Goal: Answer question/provide support

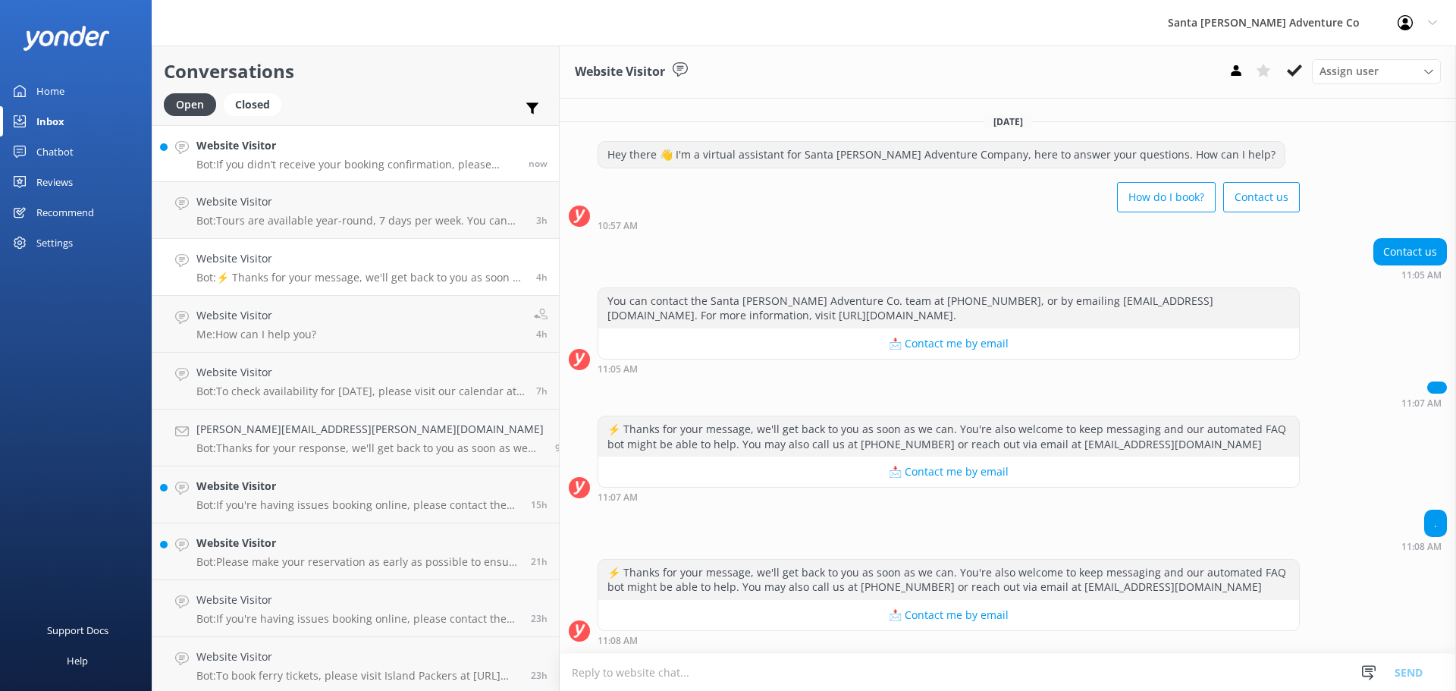
click at [259, 171] on p "Bot: If you didn’t receive your booking confirmation, please email us at [EMAIL…" at bounding box center [356, 165] width 321 height 14
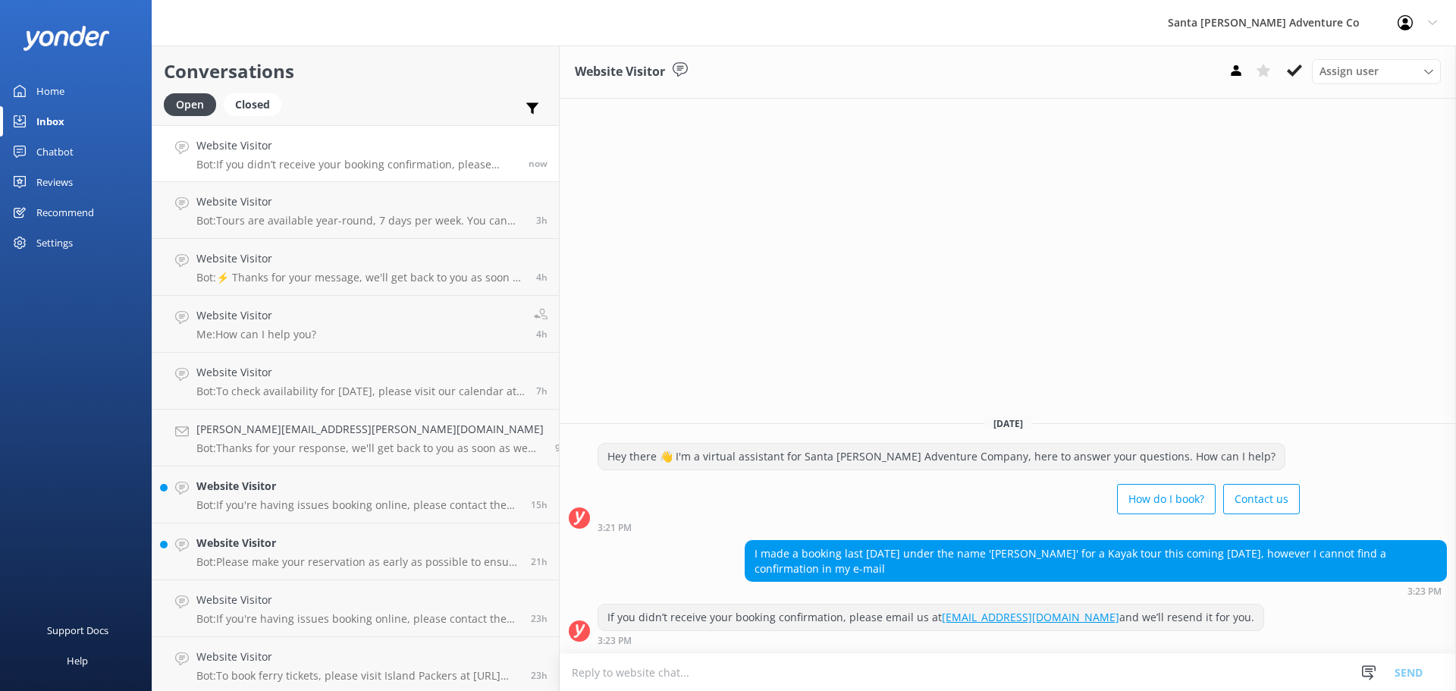
drag, startPoint x: 1177, startPoint y: 663, endPoint x: 556, endPoint y: 436, distance: 661.7
click at [559, 436] on div "Website Visitor Assign user Will [PERSON_NAME] [PERSON_NAME] Let's Go Gabe [DAT…" at bounding box center [1007, 367] width 896 height 645
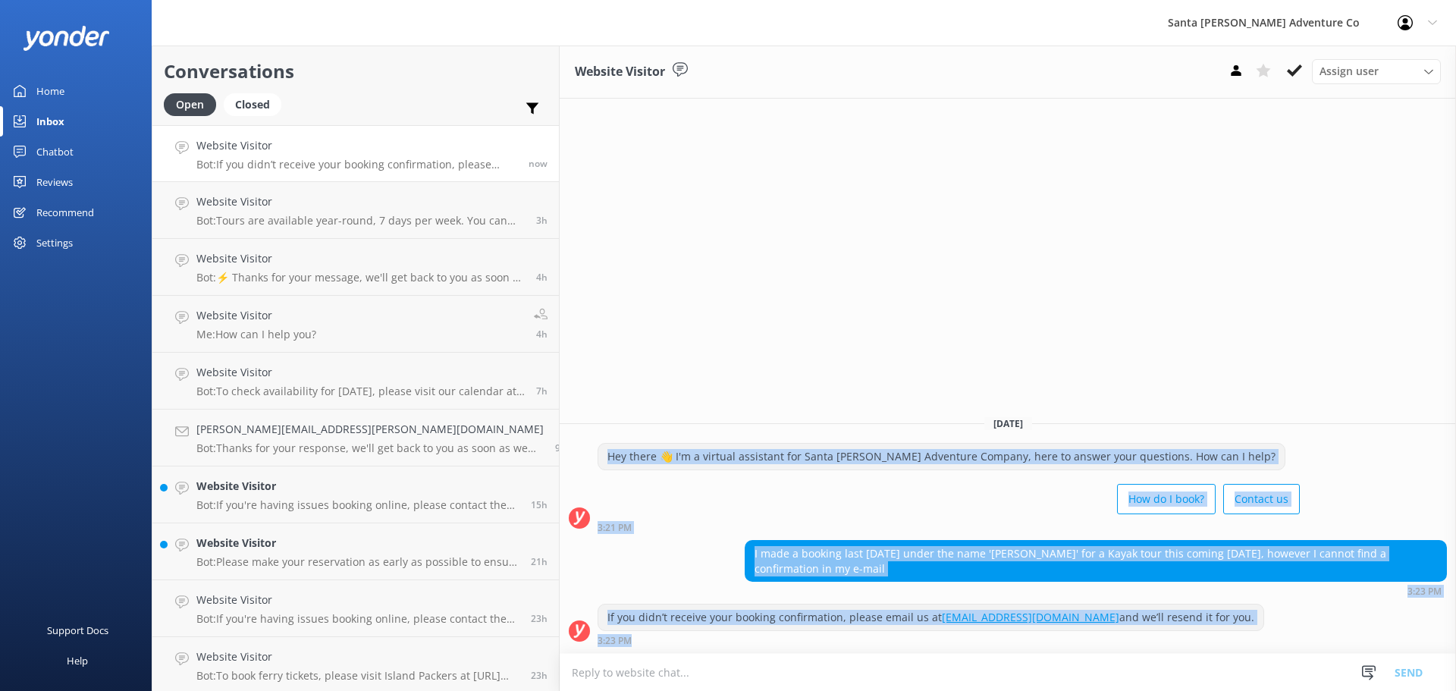
drag, startPoint x: 553, startPoint y: 433, endPoint x: 1150, endPoint y: 639, distance: 631.2
click at [1147, 639] on div "[DATE] Hey there 👋 I'm a virtual assistant for Santa [PERSON_NAME] Adventure Co…" at bounding box center [1007, 527] width 896 height 249
click at [1185, 608] on div "If you didn’t receive your booking confirmation, please email us at [EMAIL_ADDR…" at bounding box center [1007, 624] width 896 height 42
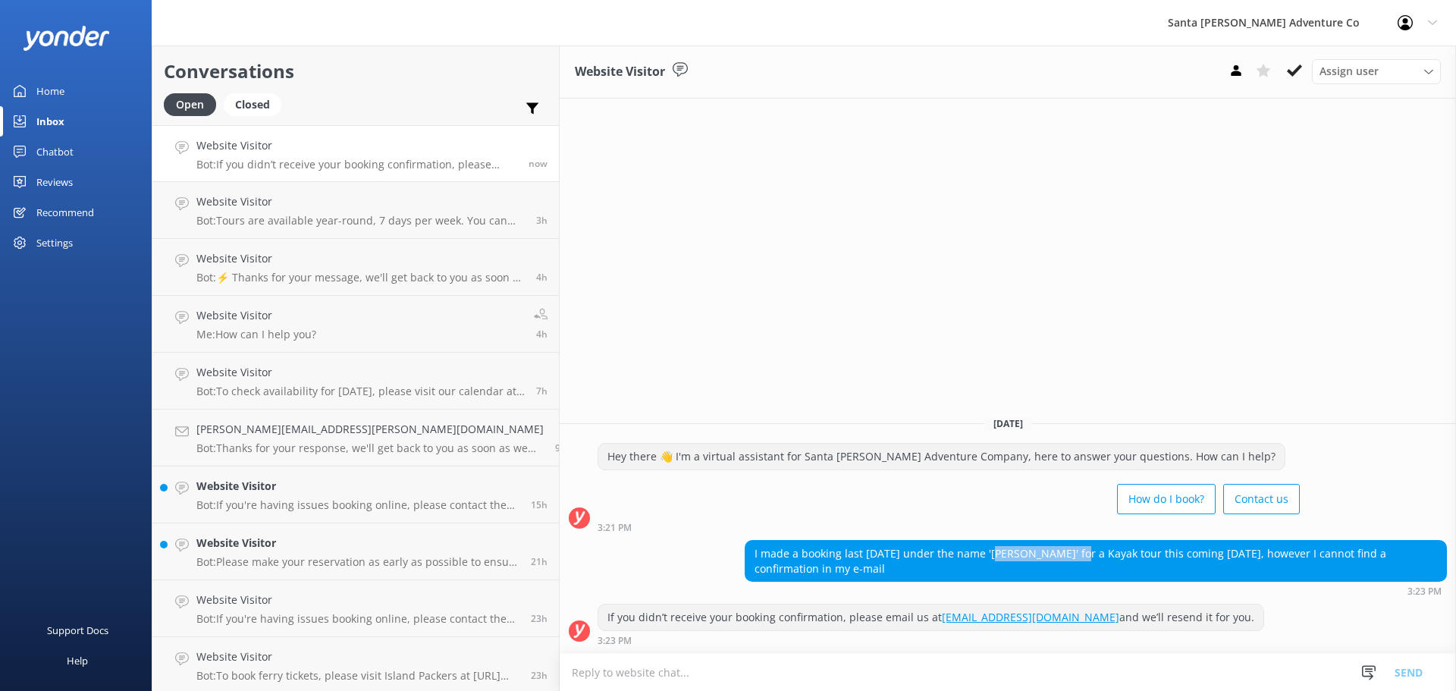
drag, startPoint x: 905, startPoint y: 553, endPoint x: 986, endPoint y: 547, distance: 80.6
click at [986, 547] on div "I made a booking last [DATE] under the name '[PERSON_NAME]' for a Kayak tour th…" at bounding box center [1095, 561] width 700 height 40
copy div "[PERSON_NAME]"
